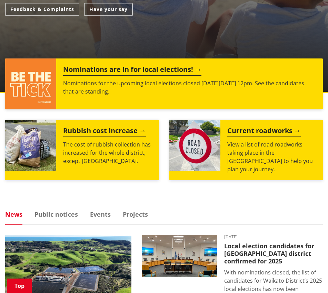
scroll to position [184, 0]
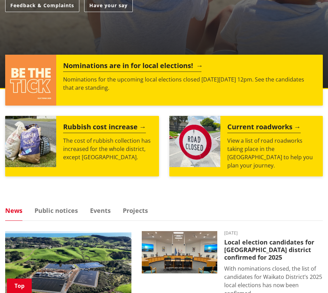
click at [134, 65] on h2 "Nominations are in for local elections!" at bounding box center [132, 67] width 138 height 10
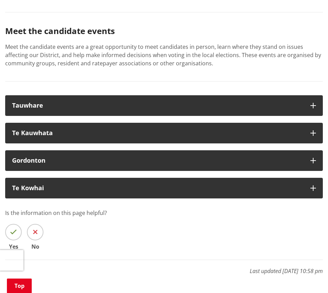
scroll to position [1622, 0]
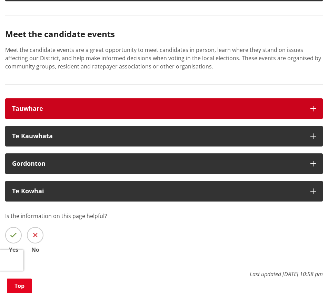
click at [313, 107] on icon "button" at bounding box center [313, 109] width 6 height 6
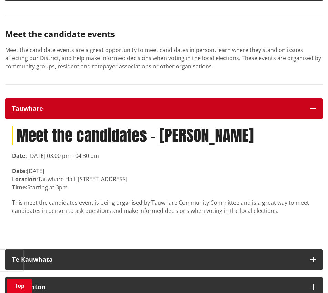
click at [313, 107] on icon "button" at bounding box center [313, 109] width 6 height 6
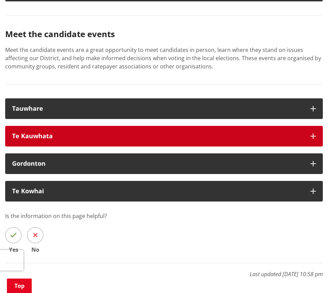
click at [313, 134] on icon "button" at bounding box center [313, 137] width 6 height 6
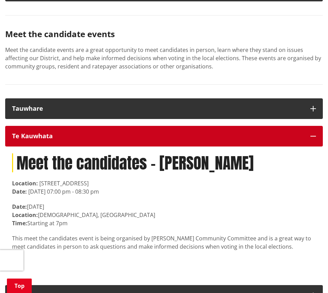
click at [313, 134] on icon "button" at bounding box center [313, 137] width 6 height 6
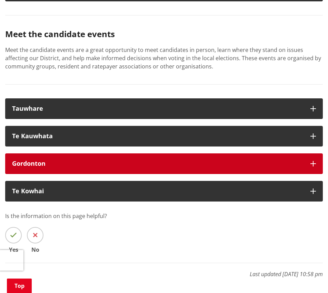
click at [312, 157] on button "Gordonton" at bounding box center [163, 164] width 317 height 21
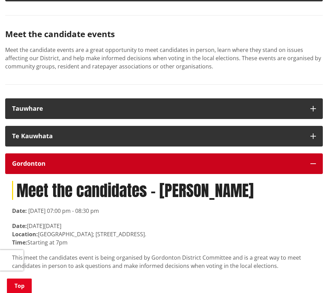
click at [312, 157] on button "Gordonton" at bounding box center [163, 164] width 317 height 21
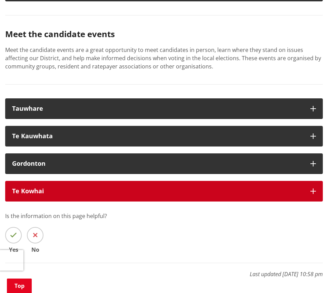
click at [313, 189] on icon "button" at bounding box center [313, 192] width 6 height 6
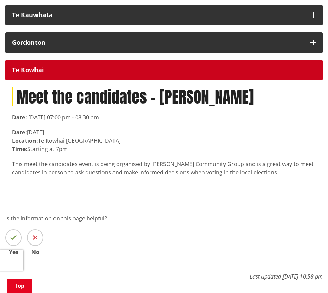
scroll to position [1746, 0]
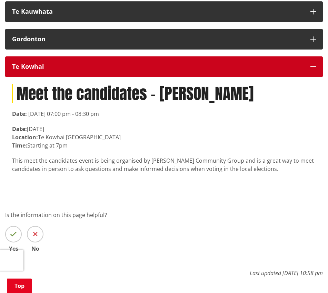
click at [313, 64] on icon "button" at bounding box center [313, 67] width 6 height 6
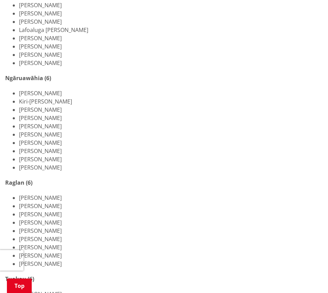
scroll to position [737, 0]
